Goal: Information Seeking & Learning: Get advice/opinions

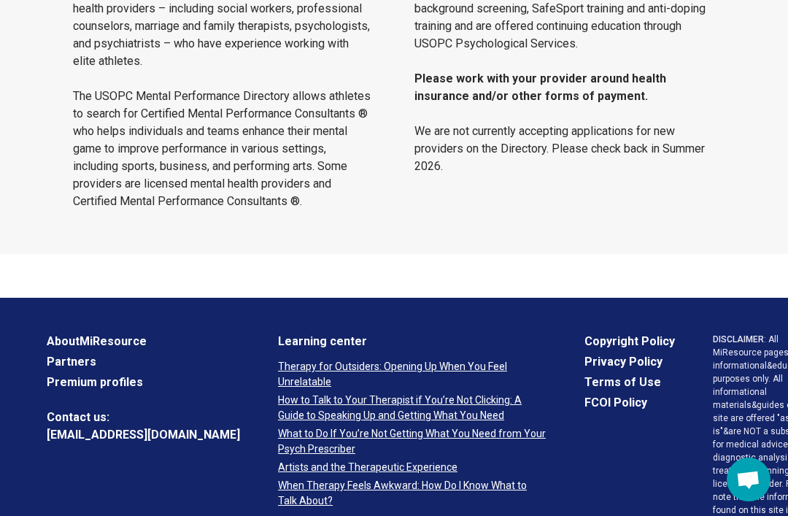
scroll to position [1359, 0]
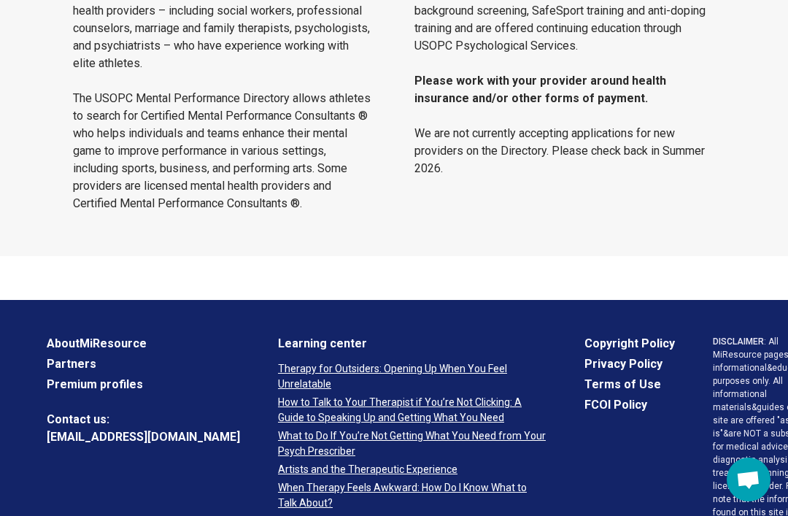
click at [402, 374] on link "Therapy for Outsiders: Opening Up When You Feel Unrelatable" at bounding box center [412, 376] width 269 height 31
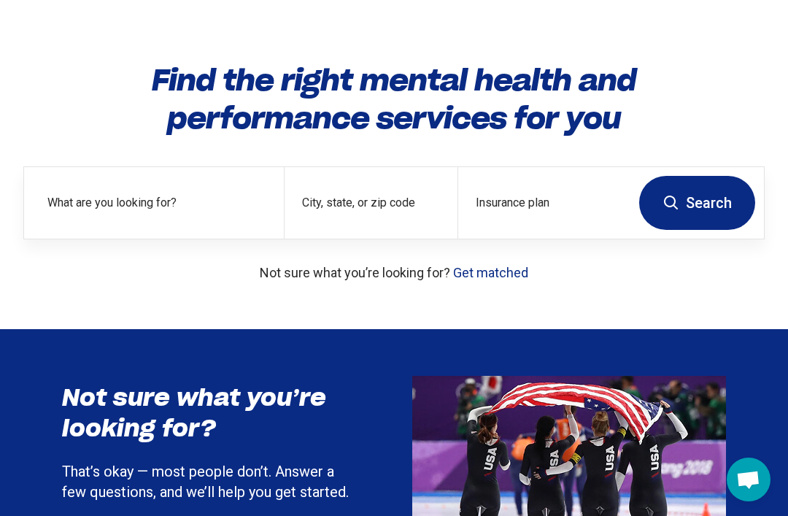
scroll to position [0, 0]
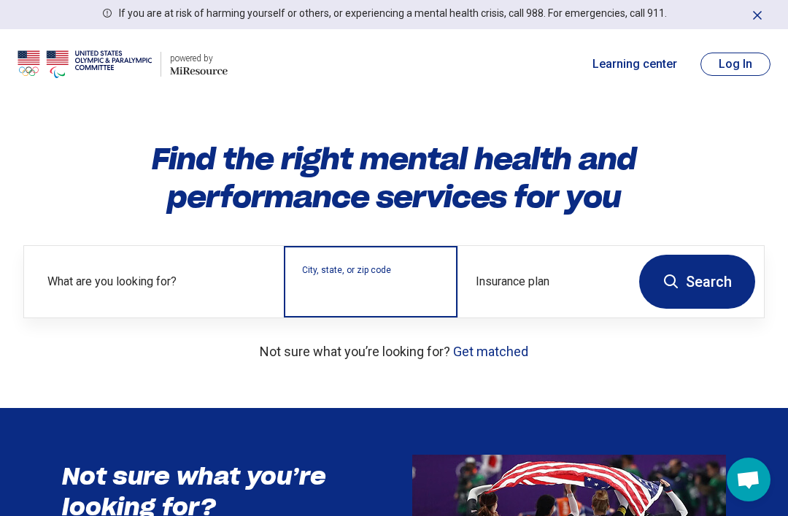
click at [374, 287] on input "City, state, or zip code" at bounding box center [370, 291] width 137 height 18
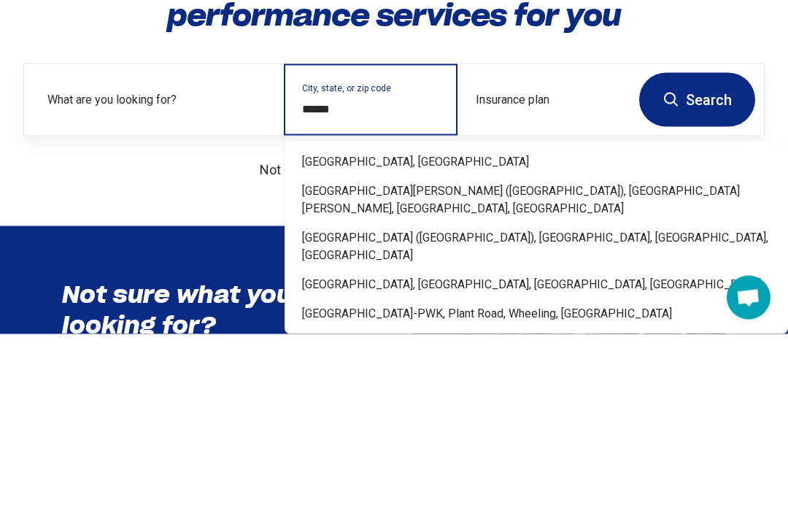
type input "**********"
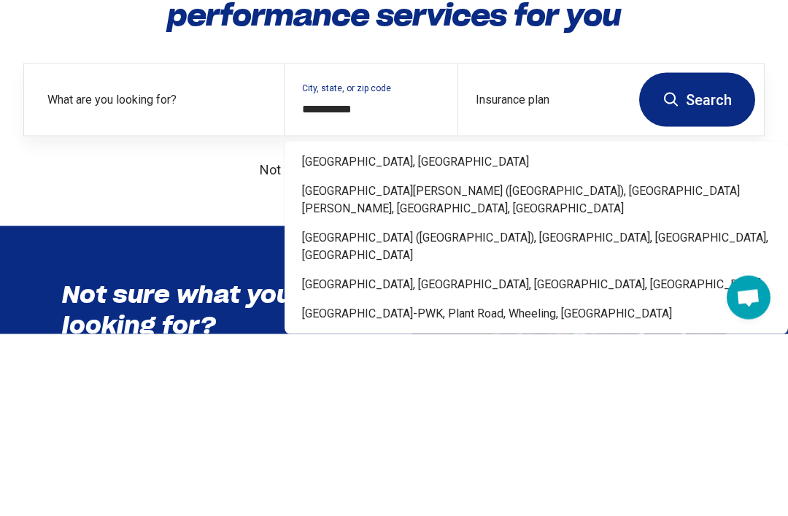
click at [341, 341] on p "Not sure what you’re looking for? Get matched" at bounding box center [393, 351] width 741 height 20
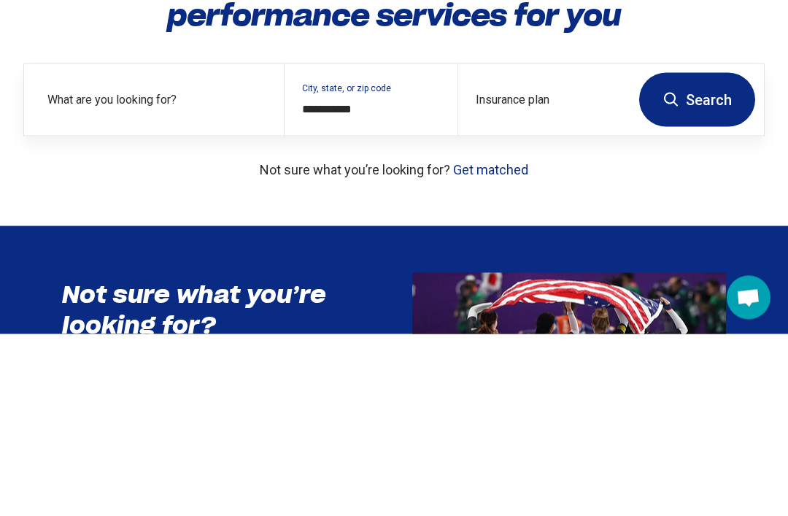
scroll to position [182, 0]
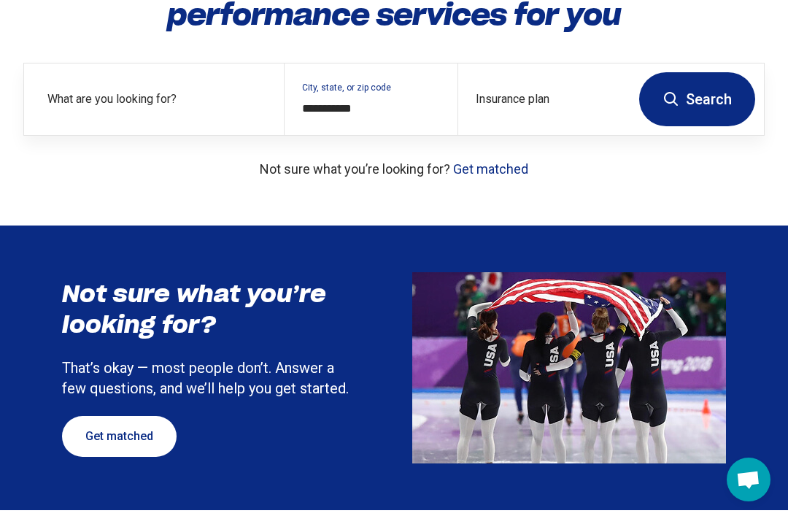
click at [698, 114] on button "Search" at bounding box center [697, 99] width 116 height 54
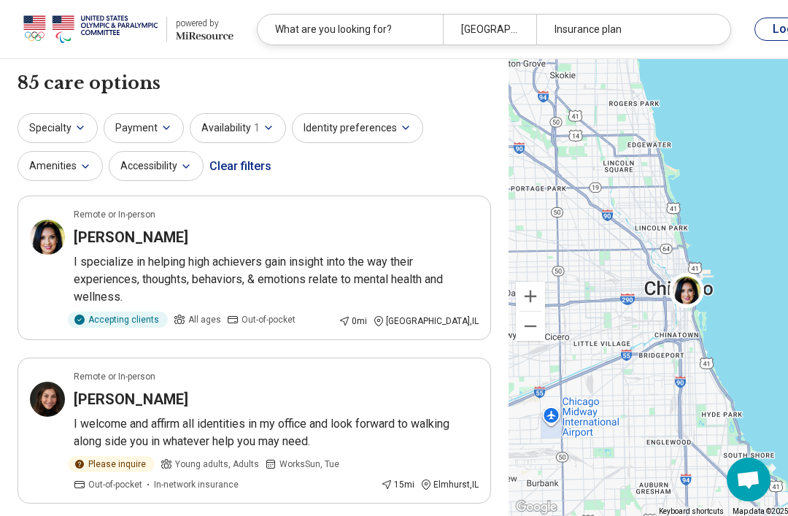
click at [85, 129] on icon "button" at bounding box center [80, 128] width 12 height 12
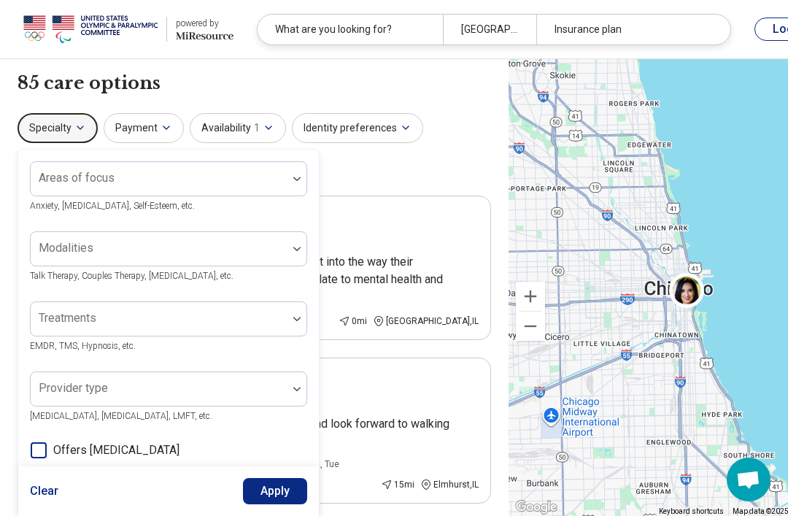
click at [70, 132] on button "Specialty" at bounding box center [58, 128] width 80 height 30
click at [242, 133] on button "Availability 1" at bounding box center [238, 128] width 96 height 30
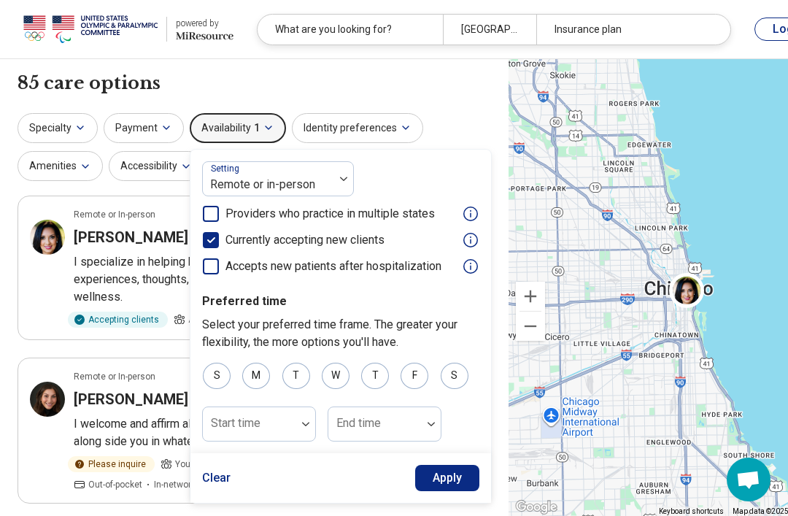
click at [443, 481] on button "Apply" at bounding box center [447, 478] width 65 height 26
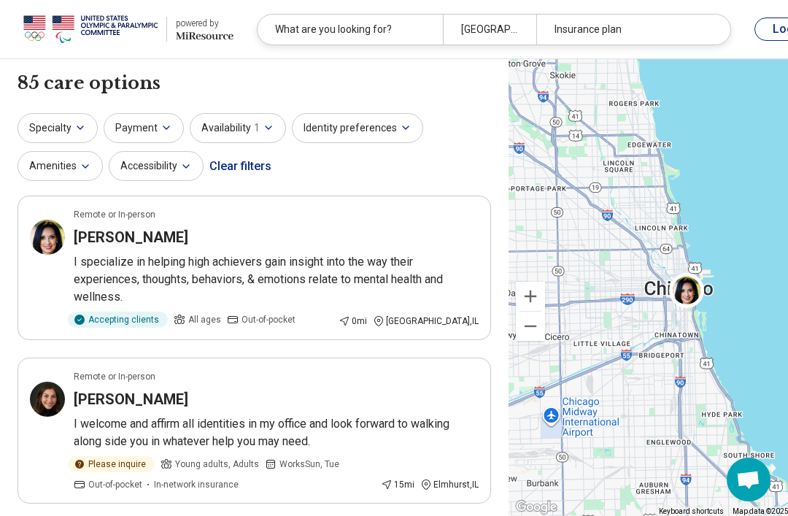
click at [244, 165] on div "Clear filters" at bounding box center [240, 166] width 62 height 35
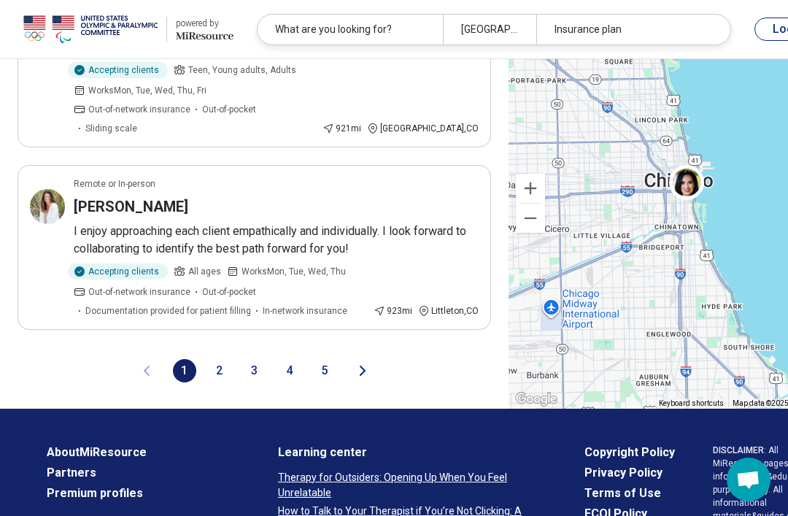
scroll to position [3810, 0]
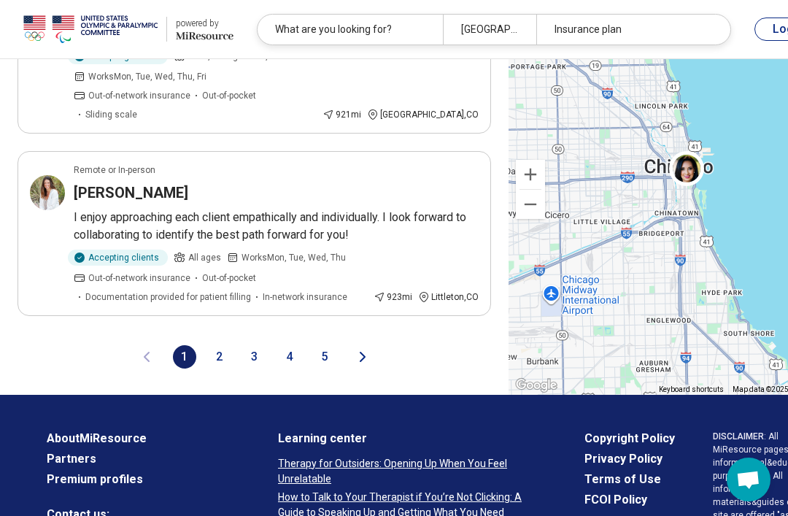
click at [208, 368] on button "2" at bounding box center [219, 356] width 23 height 23
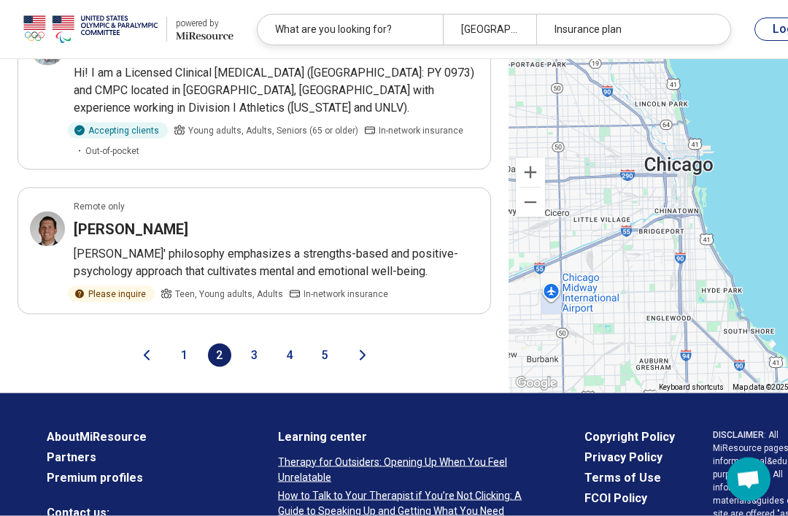
scroll to position [3470, 0]
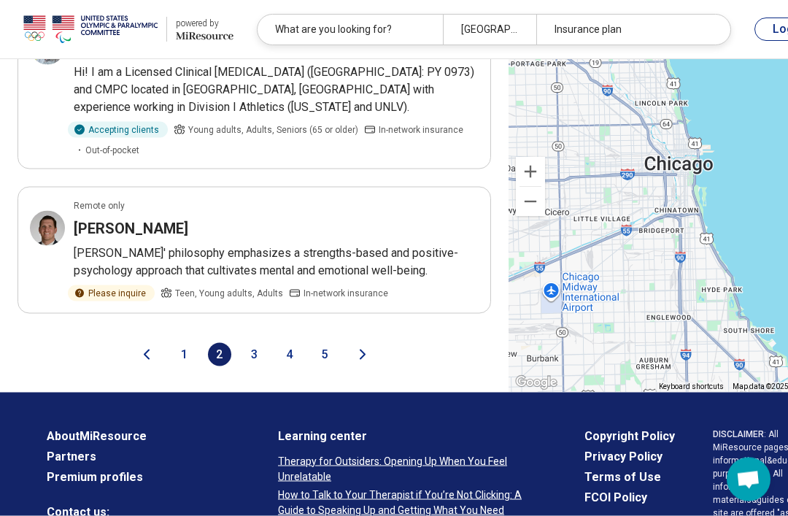
click at [243, 366] on button "3" at bounding box center [254, 354] width 23 height 23
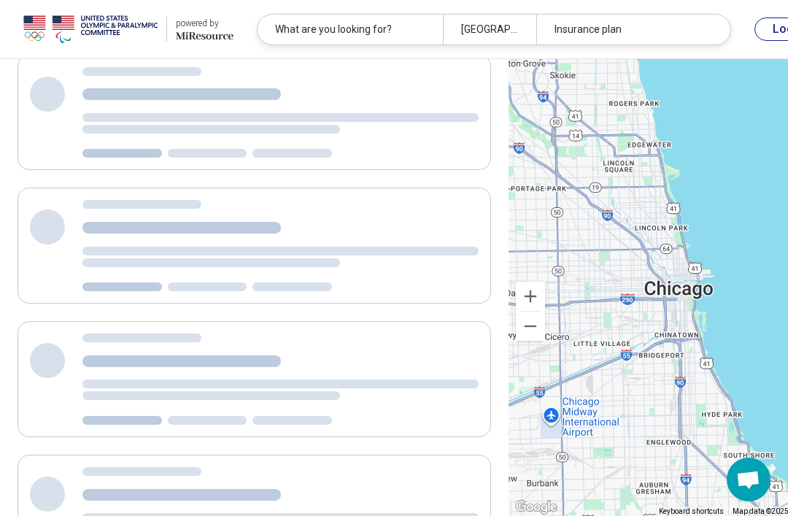
scroll to position [0, 0]
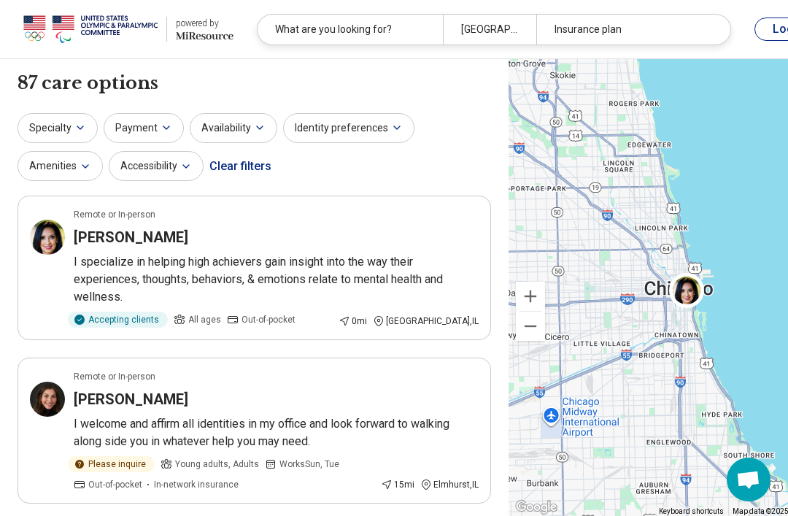
click at [738, 0] on header "powered by Miresource logo What are you looking for? Chicago, IL Insurance plan…" at bounding box center [424, 29] width 848 height 59
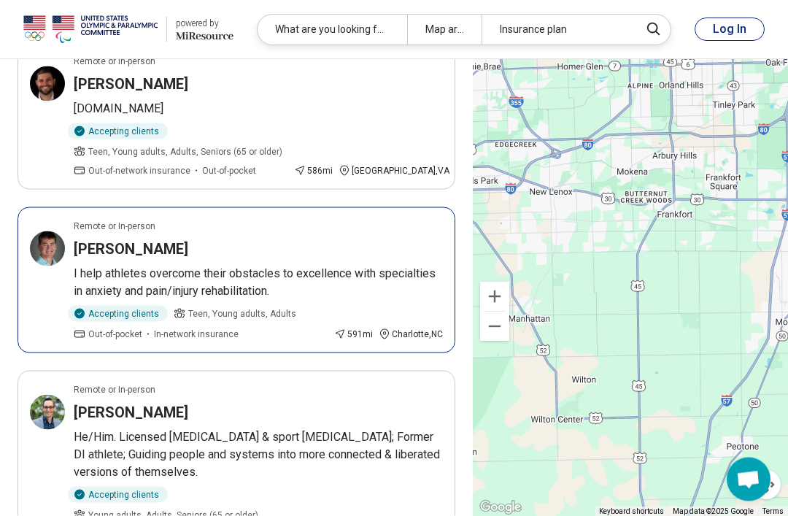
scroll to position [1611, 0]
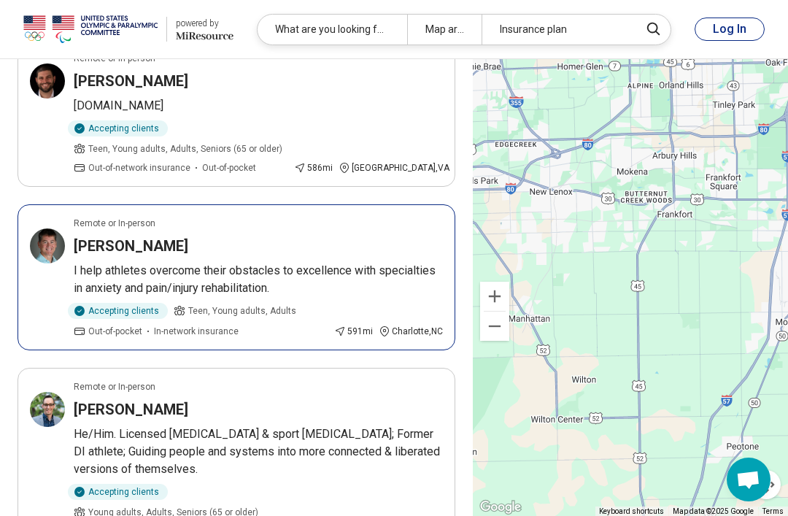
click at [104, 236] on h3 "Edmund O'Connor" at bounding box center [131, 246] width 115 height 20
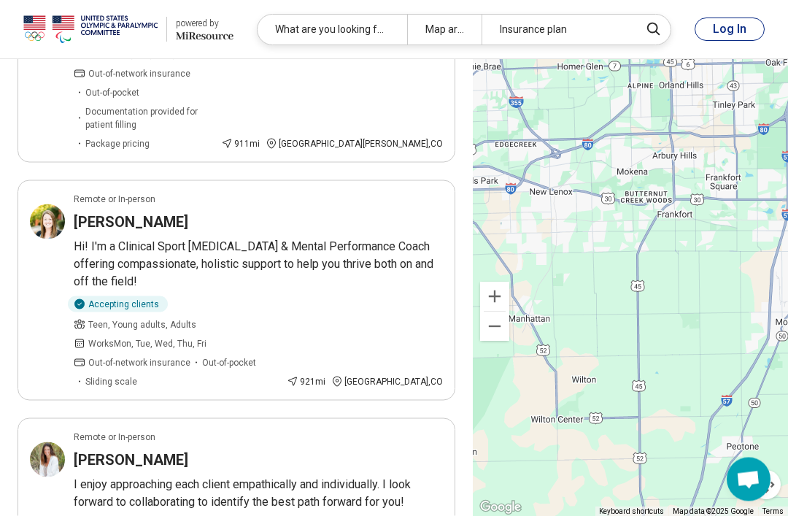
scroll to position [3853, 0]
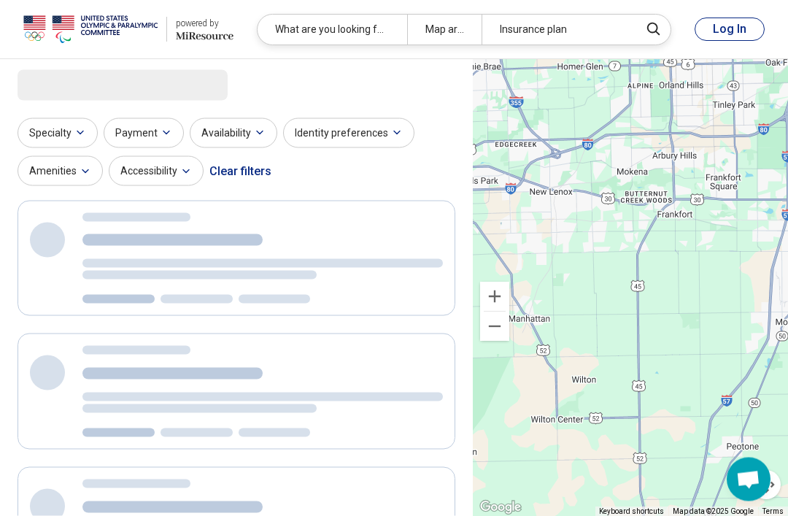
scroll to position [0, 0]
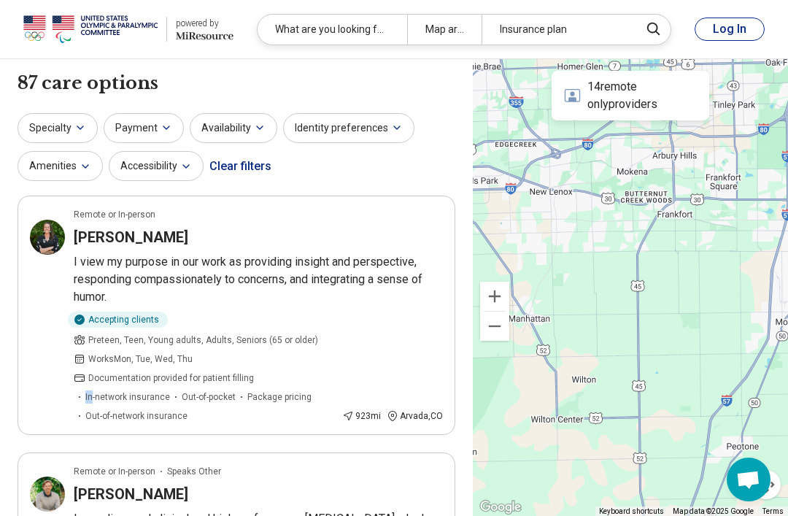
click at [80, 129] on icon "button" at bounding box center [80, 127] width 6 height 3
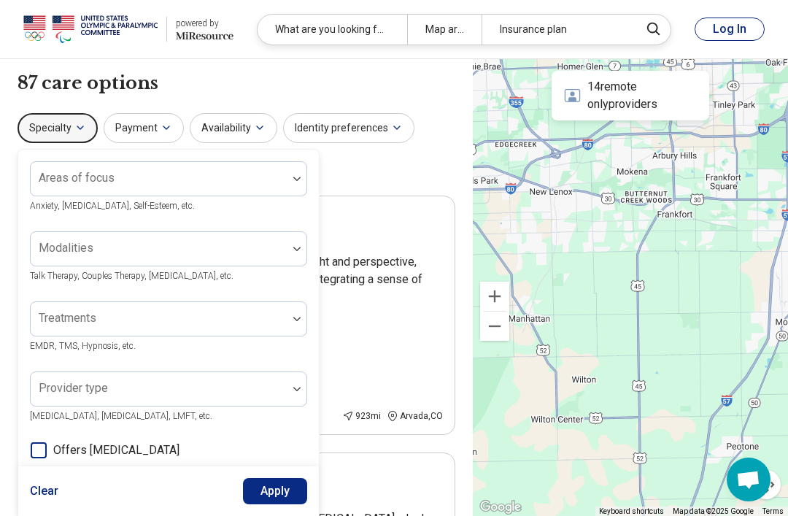
click at [425, 172] on div "Specialty Areas of focus Anxiety, Depression, Self-Esteem, etc. Modalities Talk…" at bounding box center [237, 148] width 438 height 71
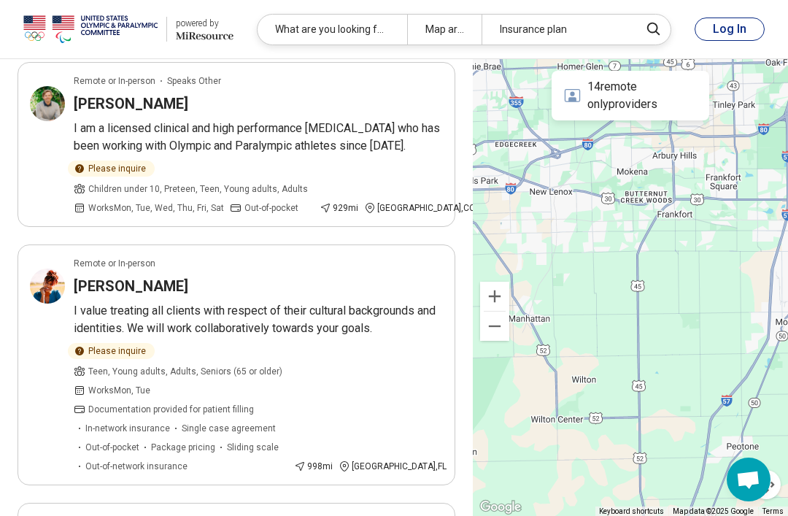
scroll to position [388, 0]
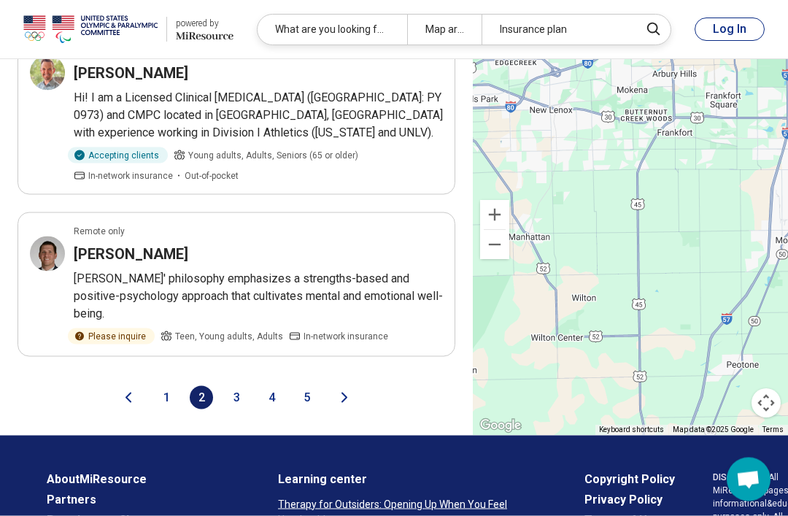
click at [236, 386] on button "3" at bounding box center [236, 397] width 23 height 23
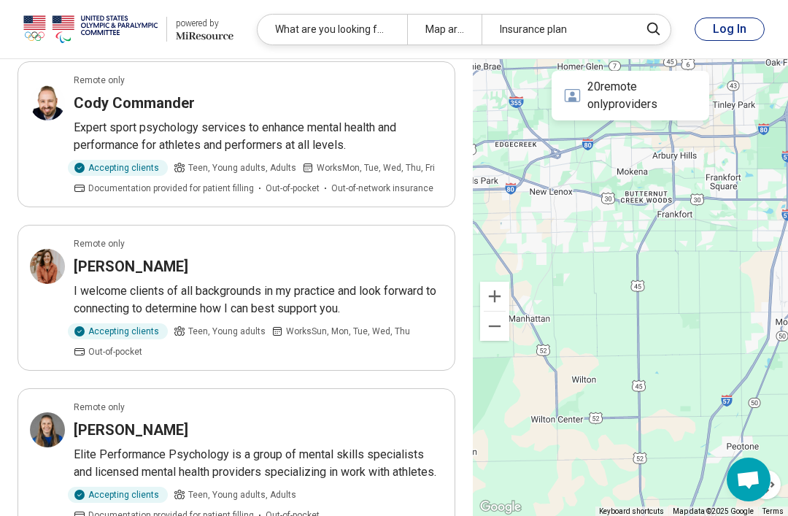
scroll to position [2633, 0]
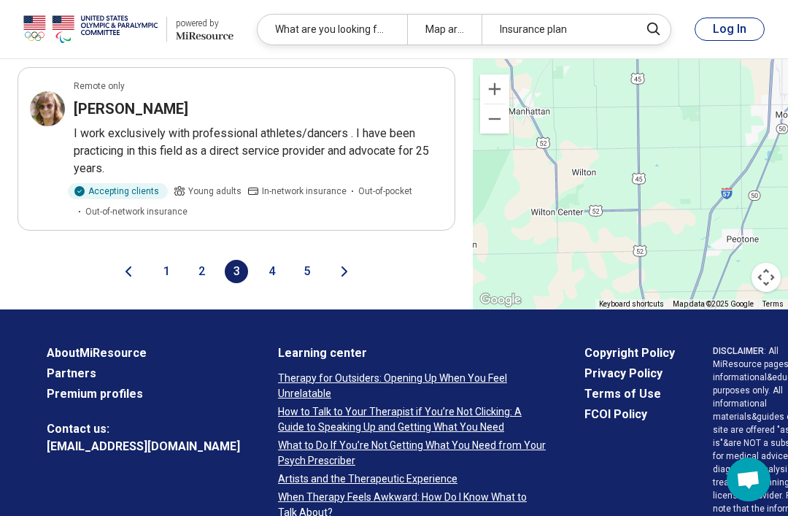
click at [271, 283] on button "4" at bounding box center [271, 271] width 23 height 23
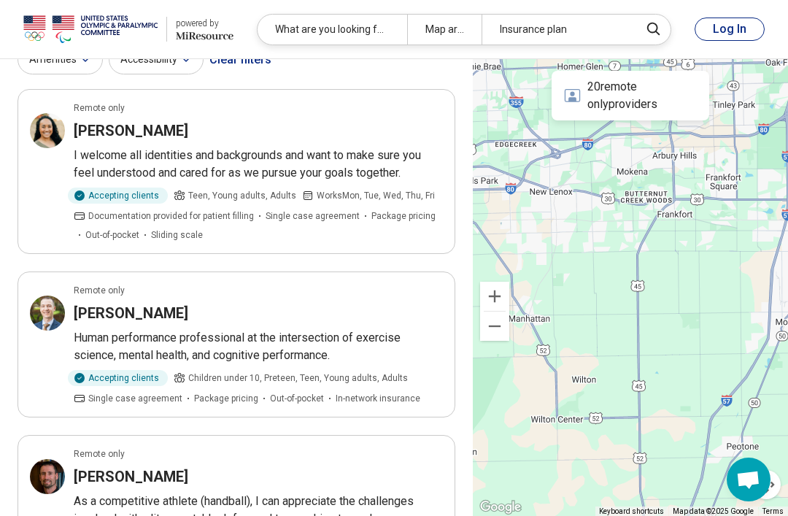
scroll to position [111, 0]
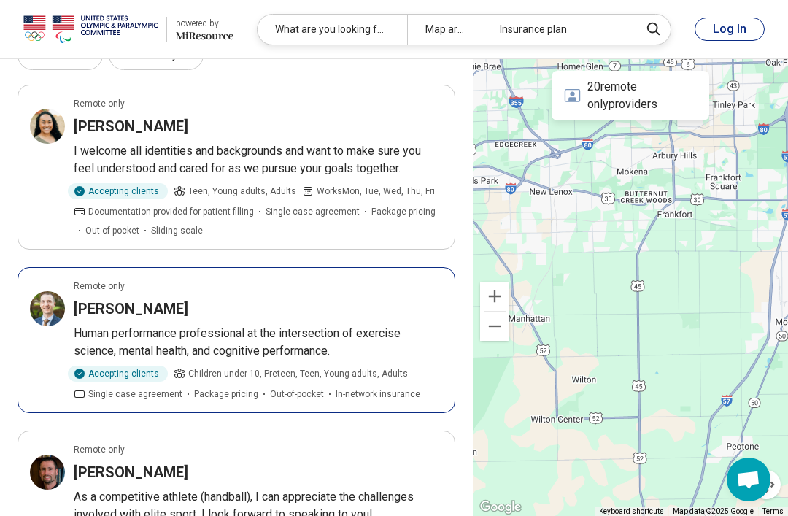
click at [131, 316] on h3 "Daniel Wilsea" at bounding box center [131, 308] width 115 height 20
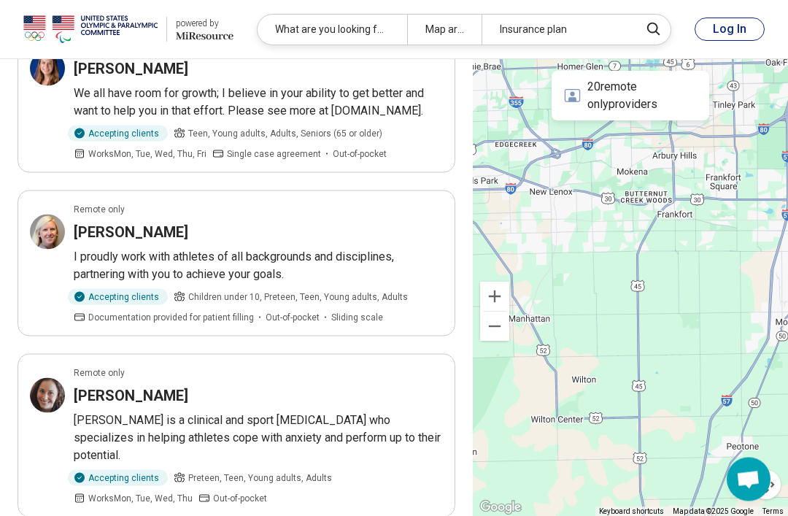
scroll to position [1062, 0]
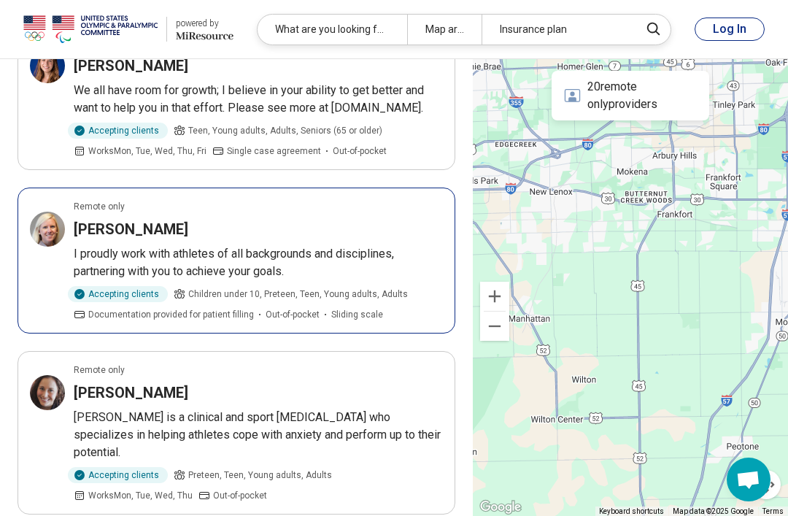
click at [93, 224] on article "Remote only Alexandra Wagener I proudly work with athletes of all backgrounds a…" at bounding box center [237, 261] width 438 height 146
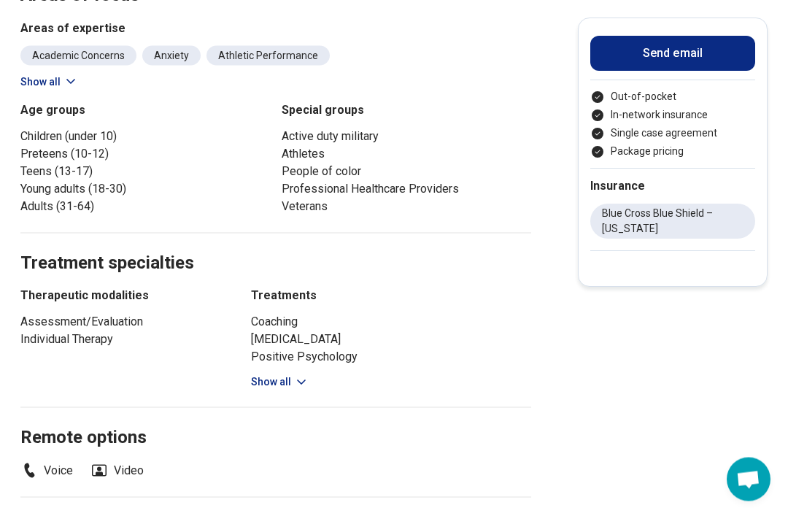
scroll to position [520, 0]
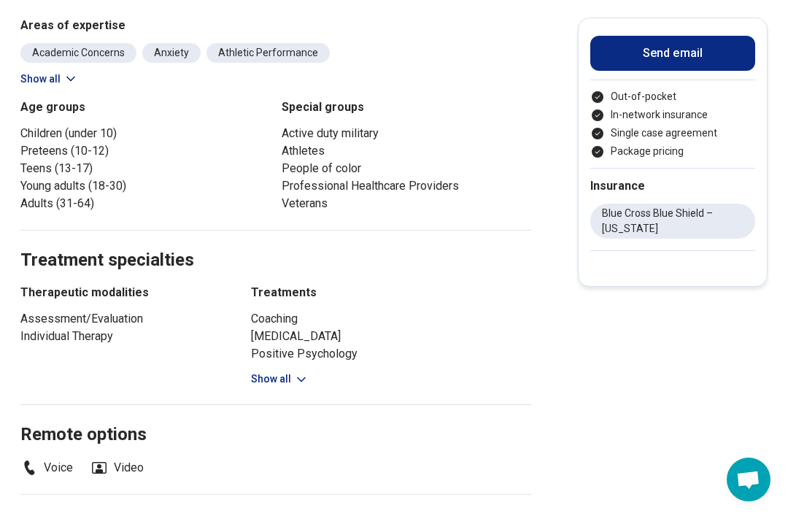
click at [277, 371] on button "Show all" at bounding box center [280, 378] width 58 height 15
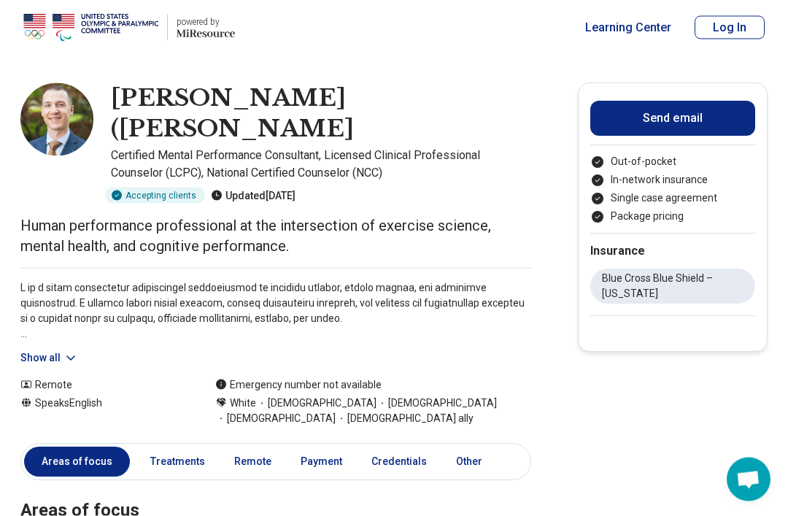
scroll to position [0, 0]
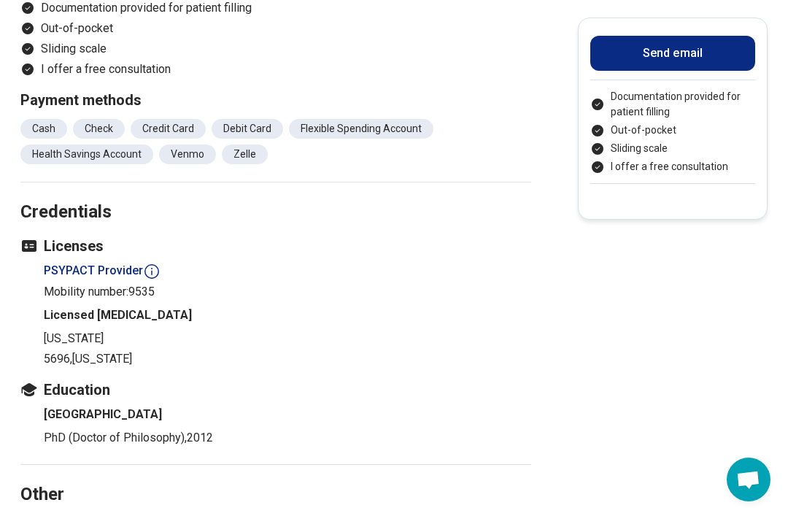
scroll to position [1183, 0]
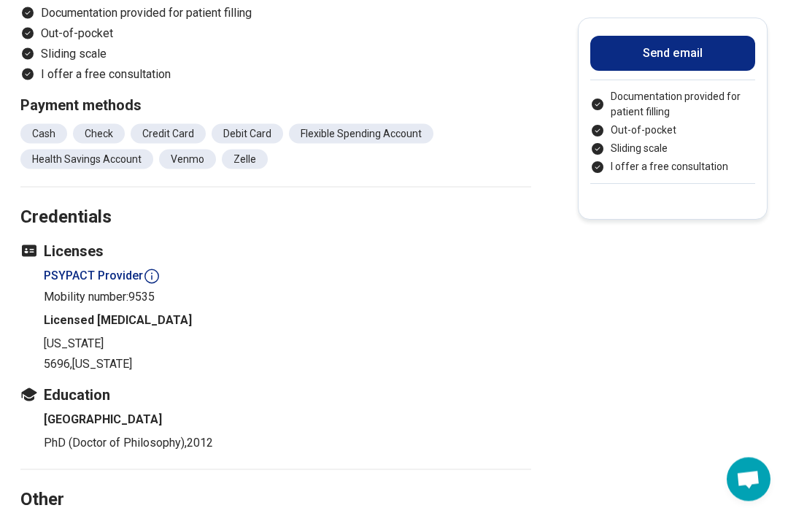
click at [94, 267] on h4 "PSYPACT Provider" at bounding box center [287, 276] width 487 height 18
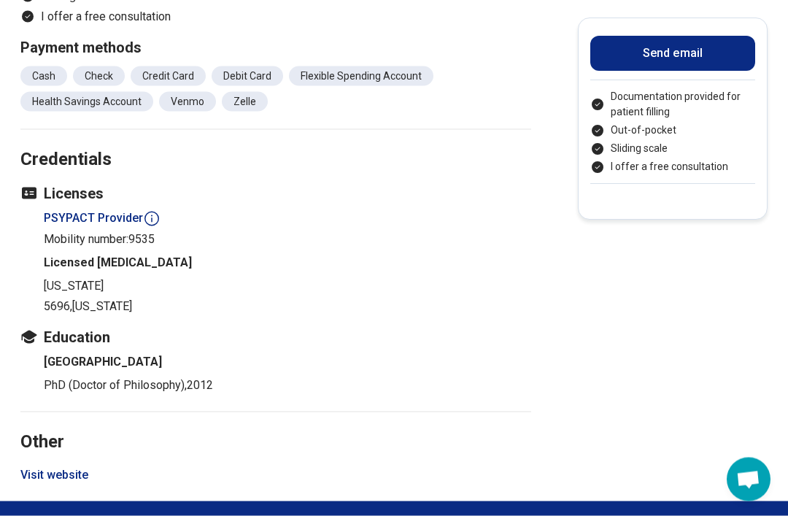
scroll to position [1248, 0]
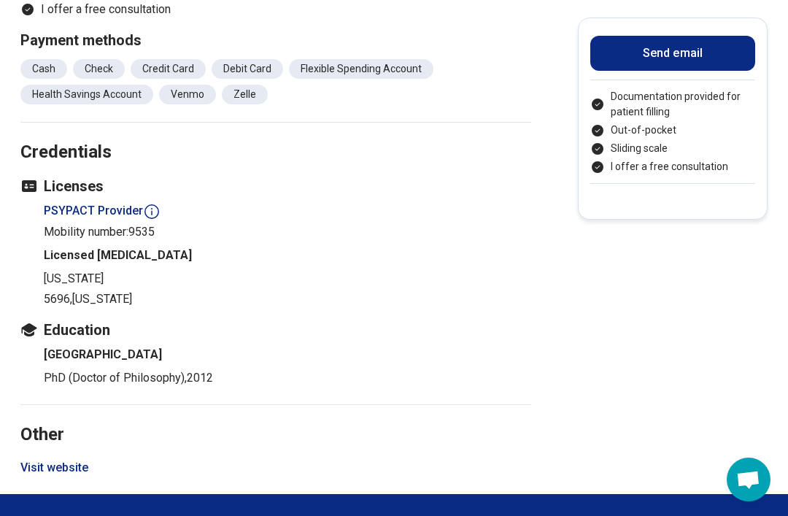
click at [40, 459] on button "Visit website" at bounding box center [54, 468] width 68 height 18
